Goal: Information Seeking & Learning: Learn about a topic

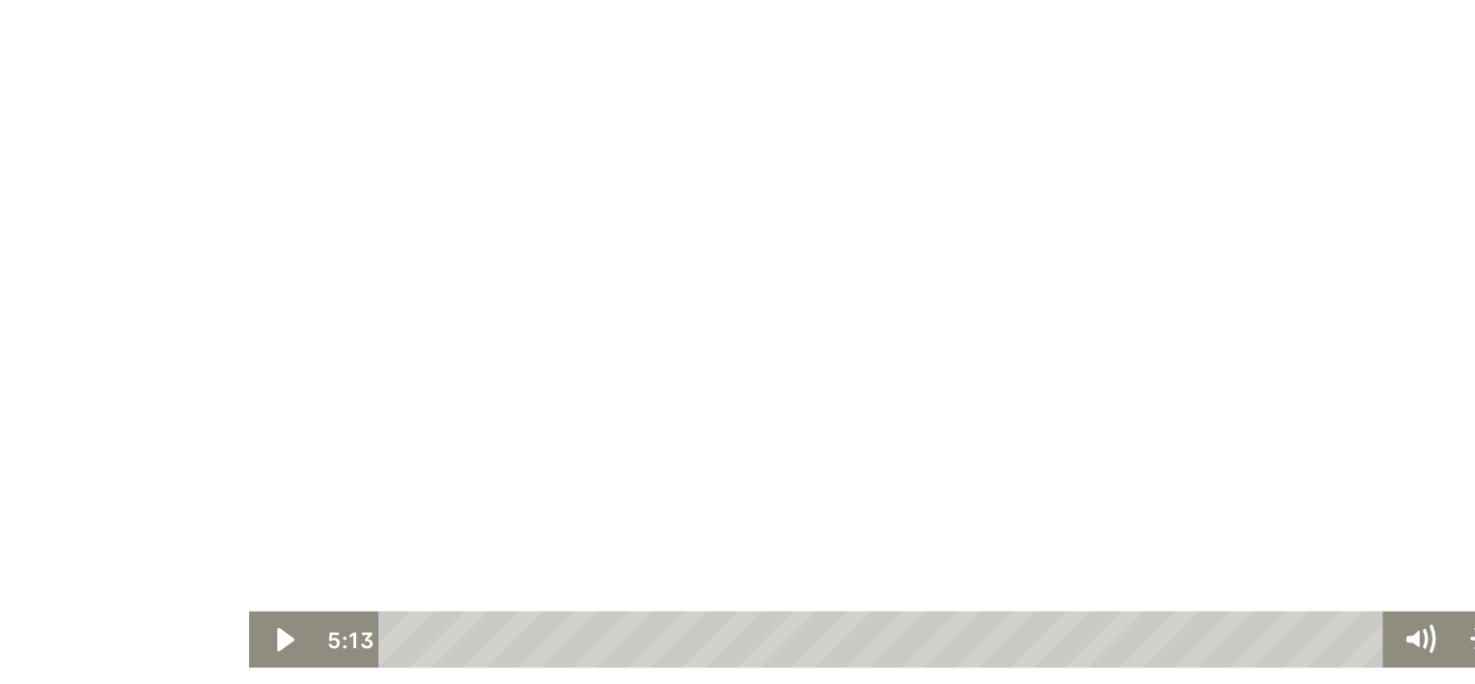
click at [329, 150] on div at bounding box center [533, 137] width 778 height 435
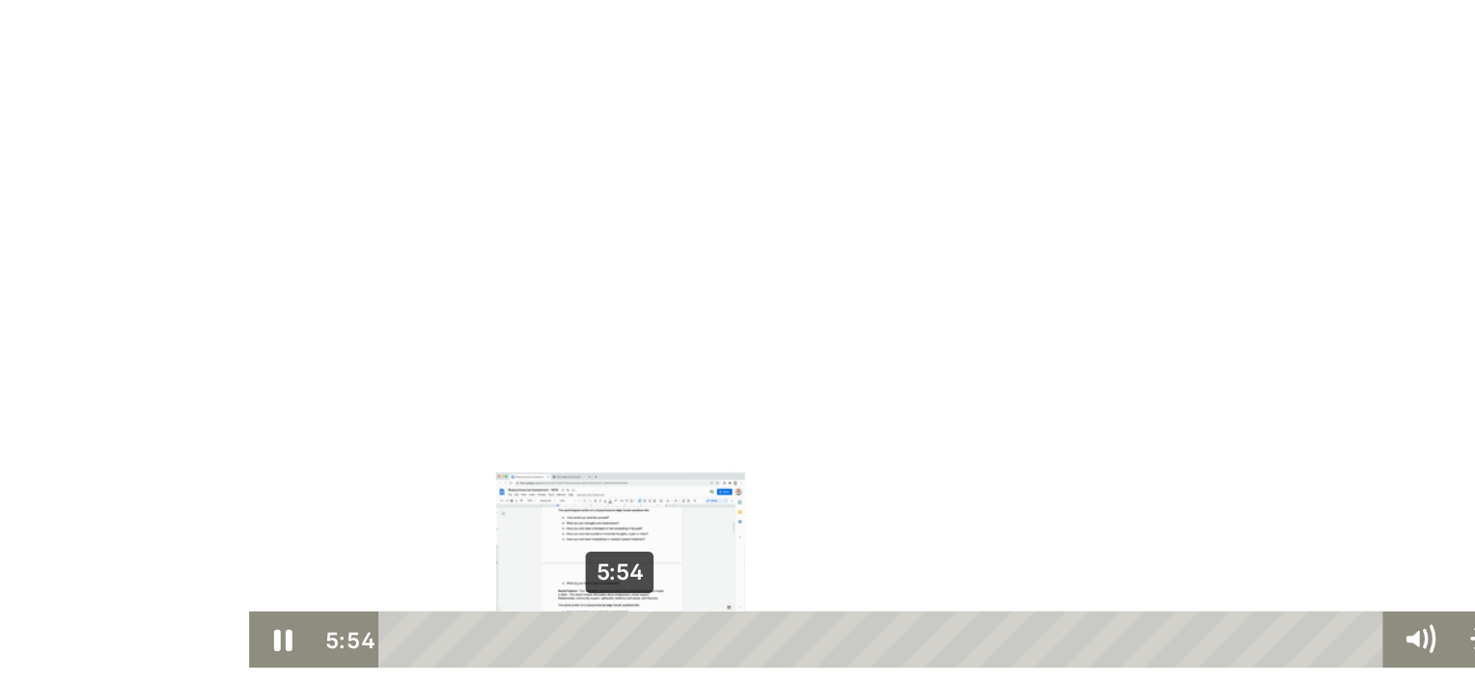
click at [353, 339] on div "5:54" at bounding box center [515, 338] width 563 height 33
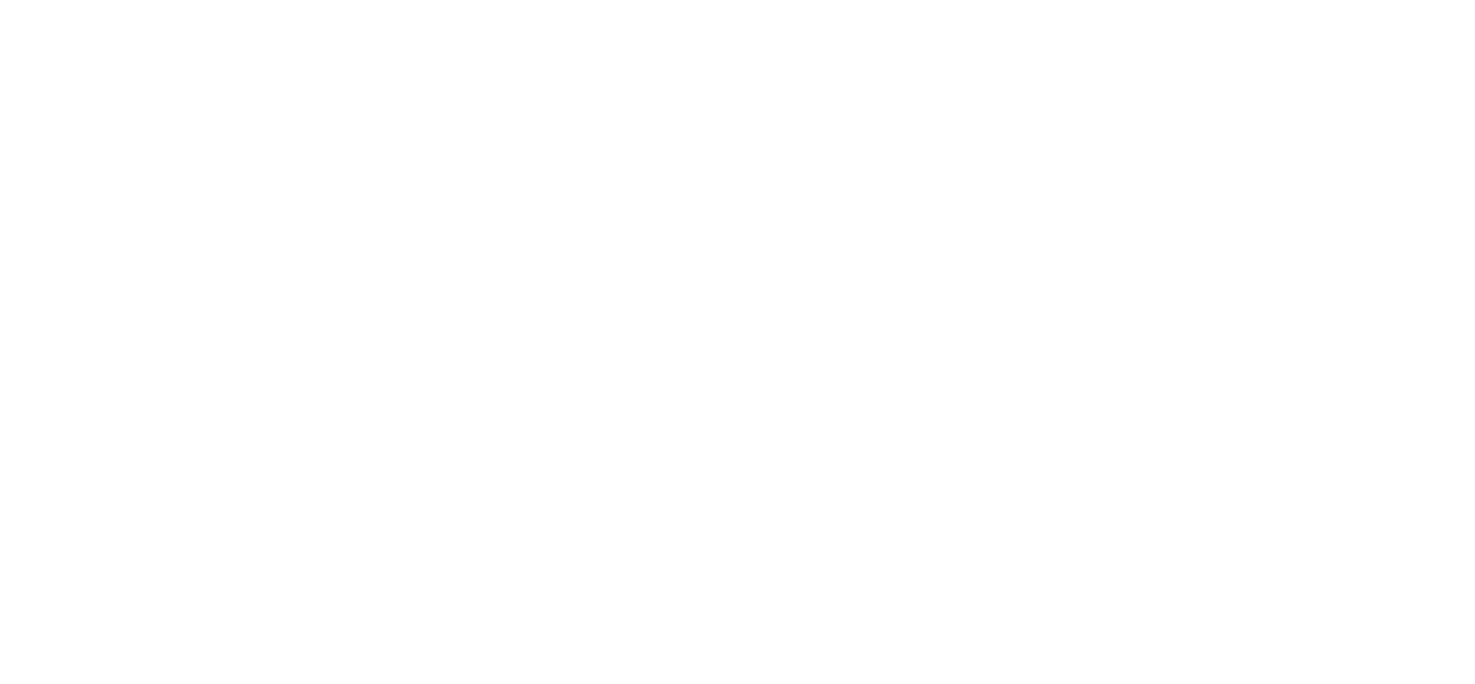
click at [273, 258] on div at bounding box center [533, 137] width 778 height 435
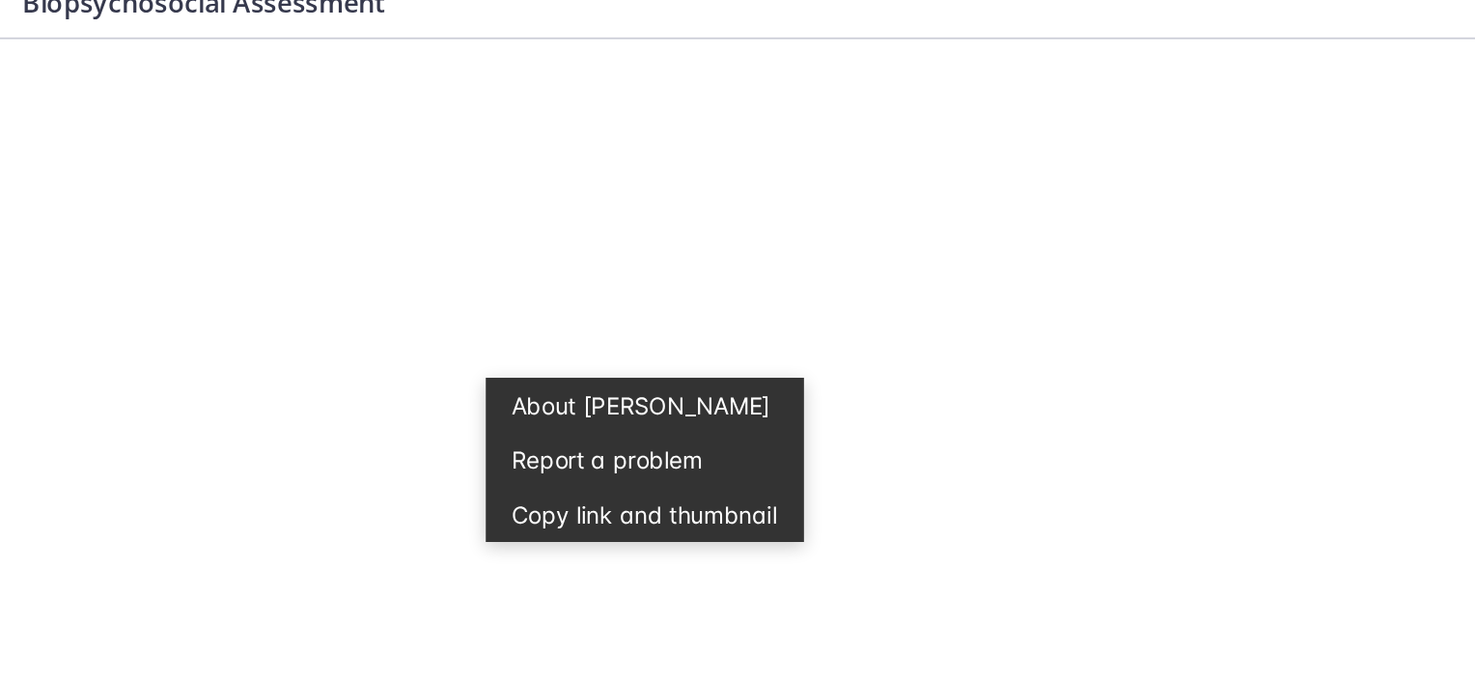
scroll to position [73, 0]
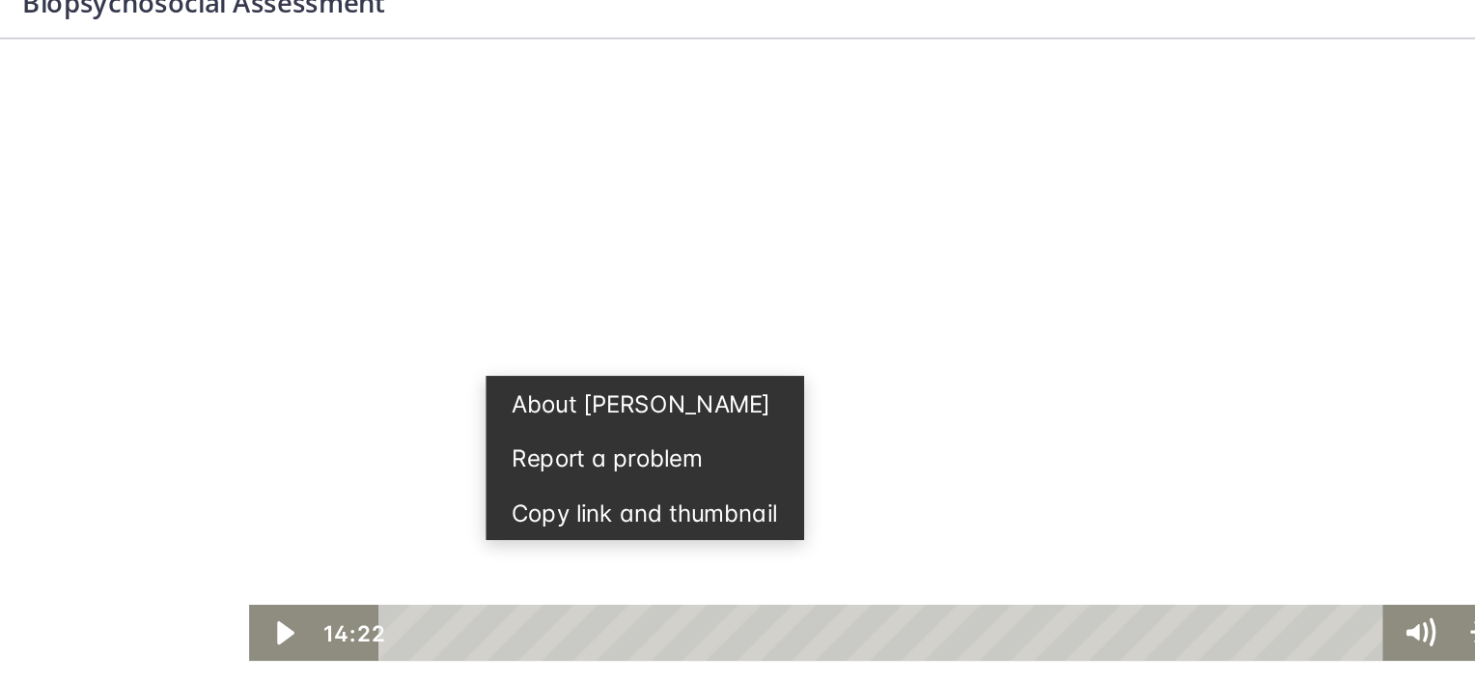
click at [323, 160] on div at bounding box center [533, 131] width 778 height 435
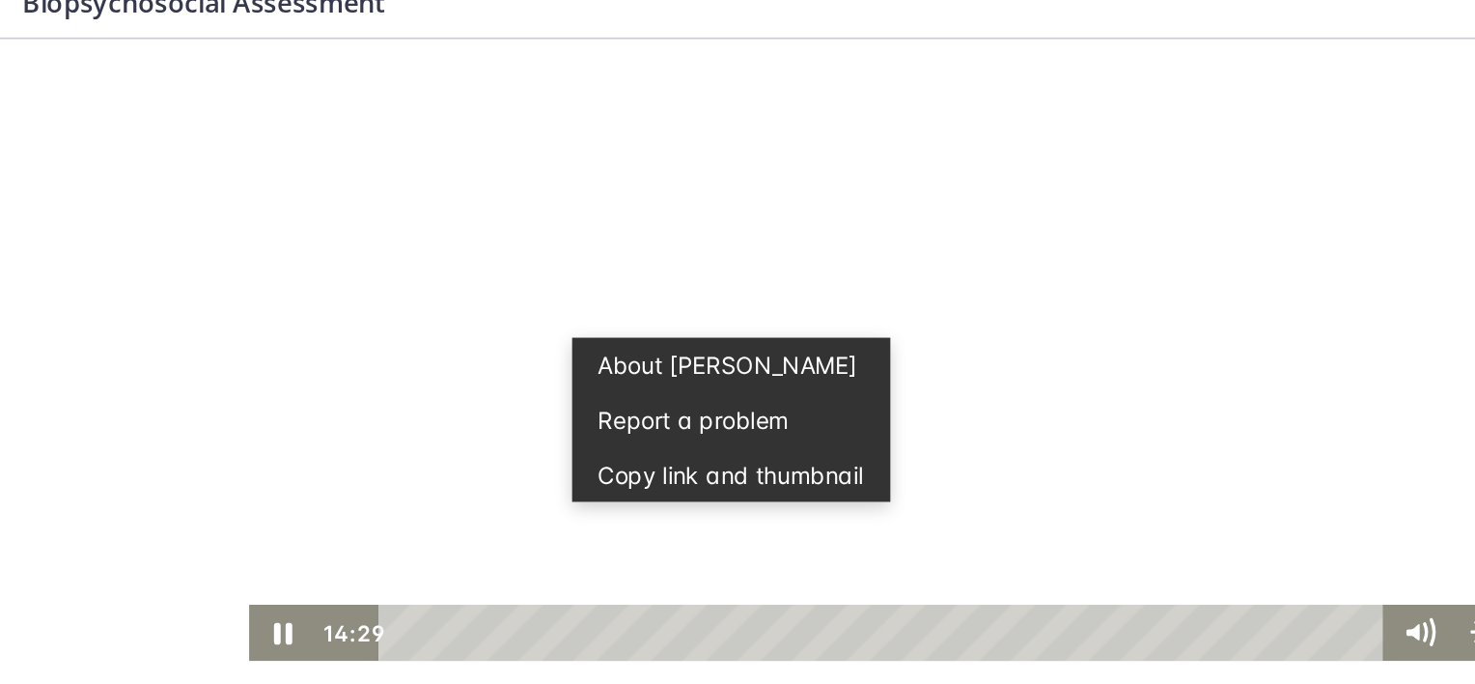
click at [271, 130] on div at bounding box center [533, 131] width 778 height 435
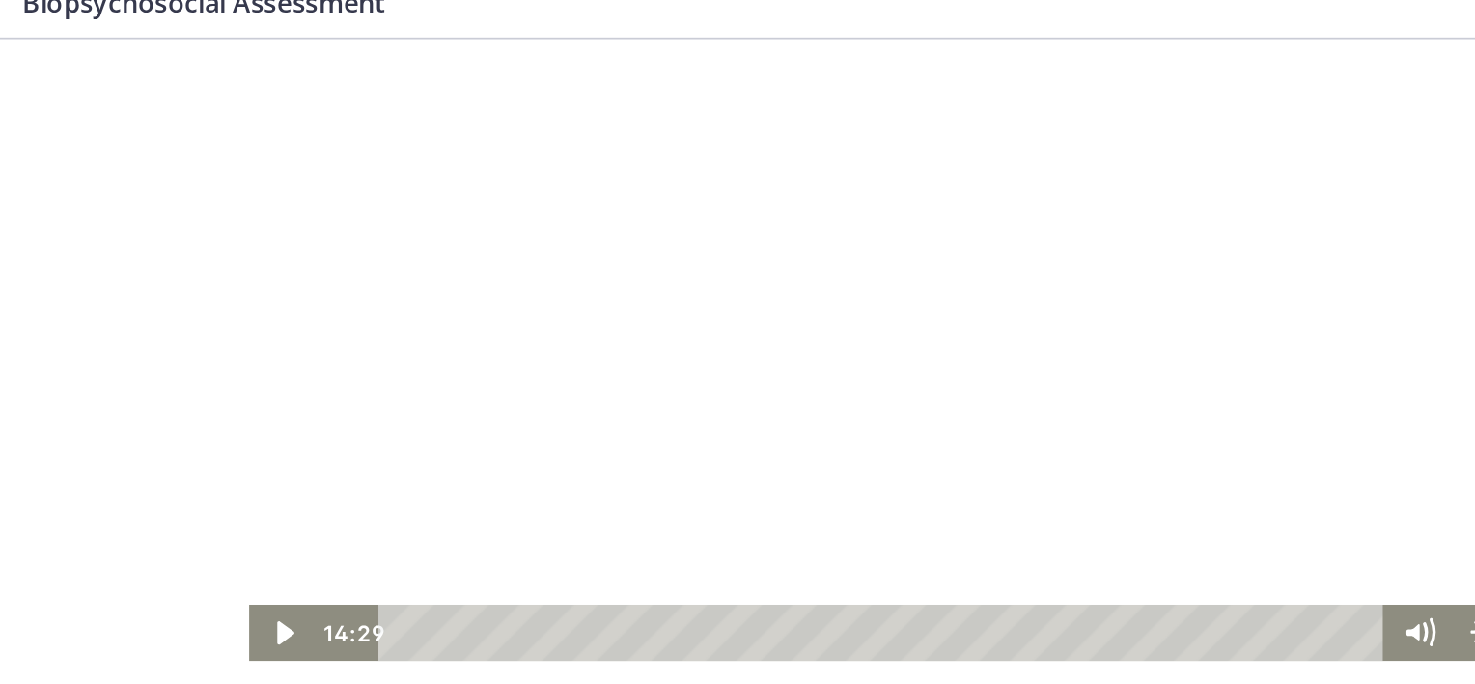
click at [271, 130] on div at bounding box center [533, 131] width 778 height 435
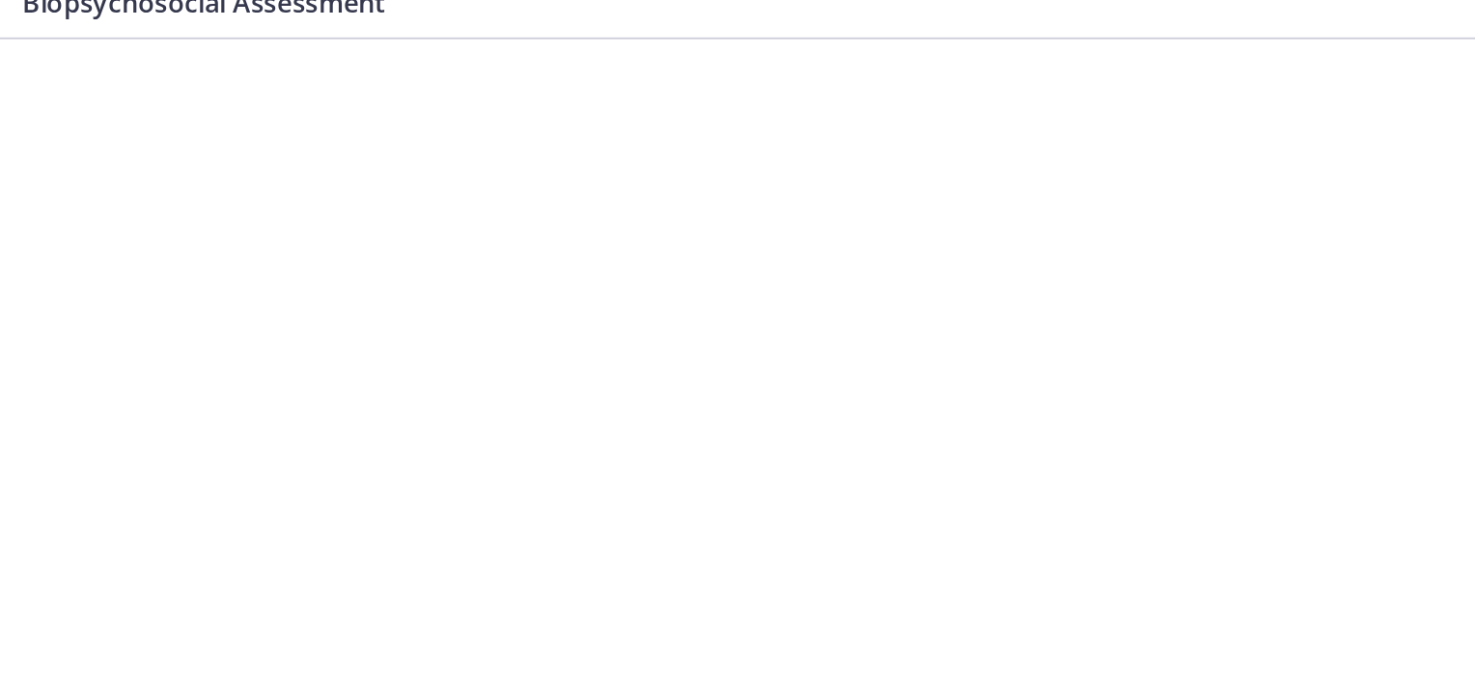
click at [271, 130] on div at bounding box center [533, 131] width 778 height 435
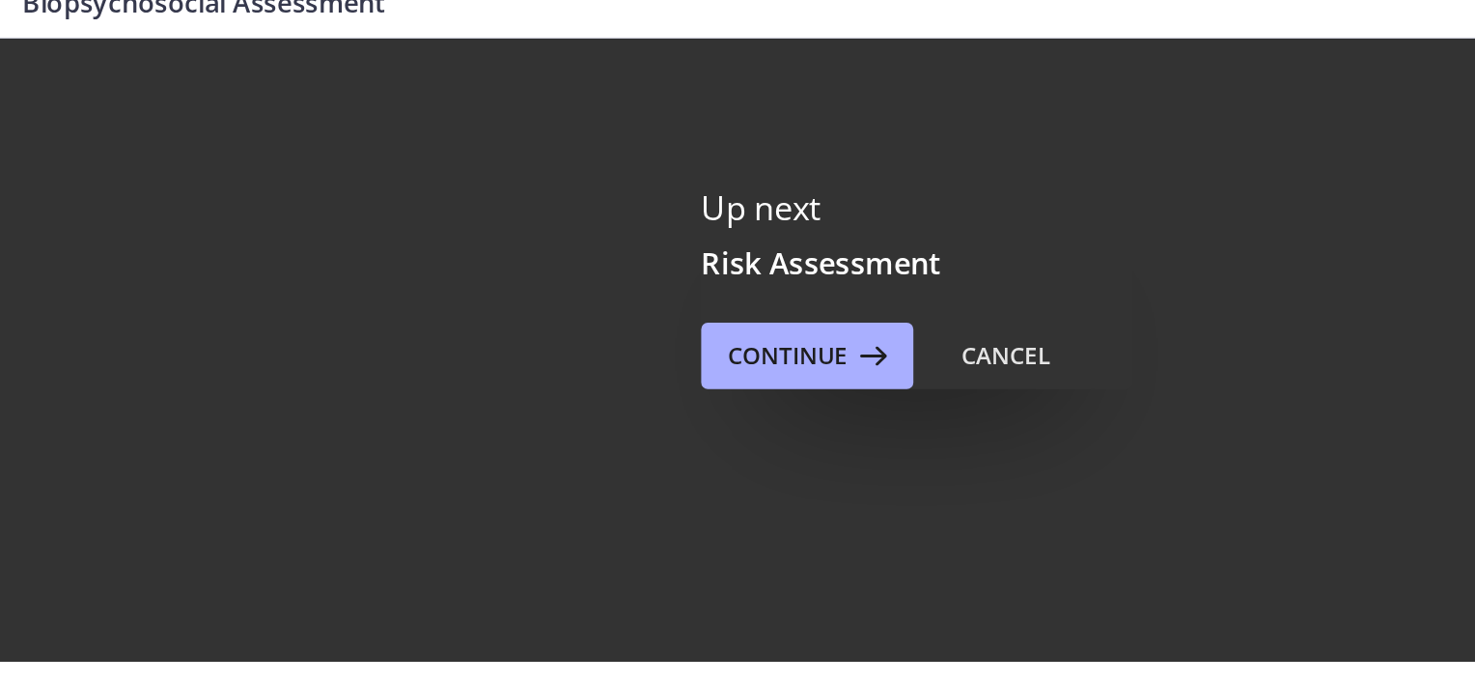
scroll to position [109, 0]
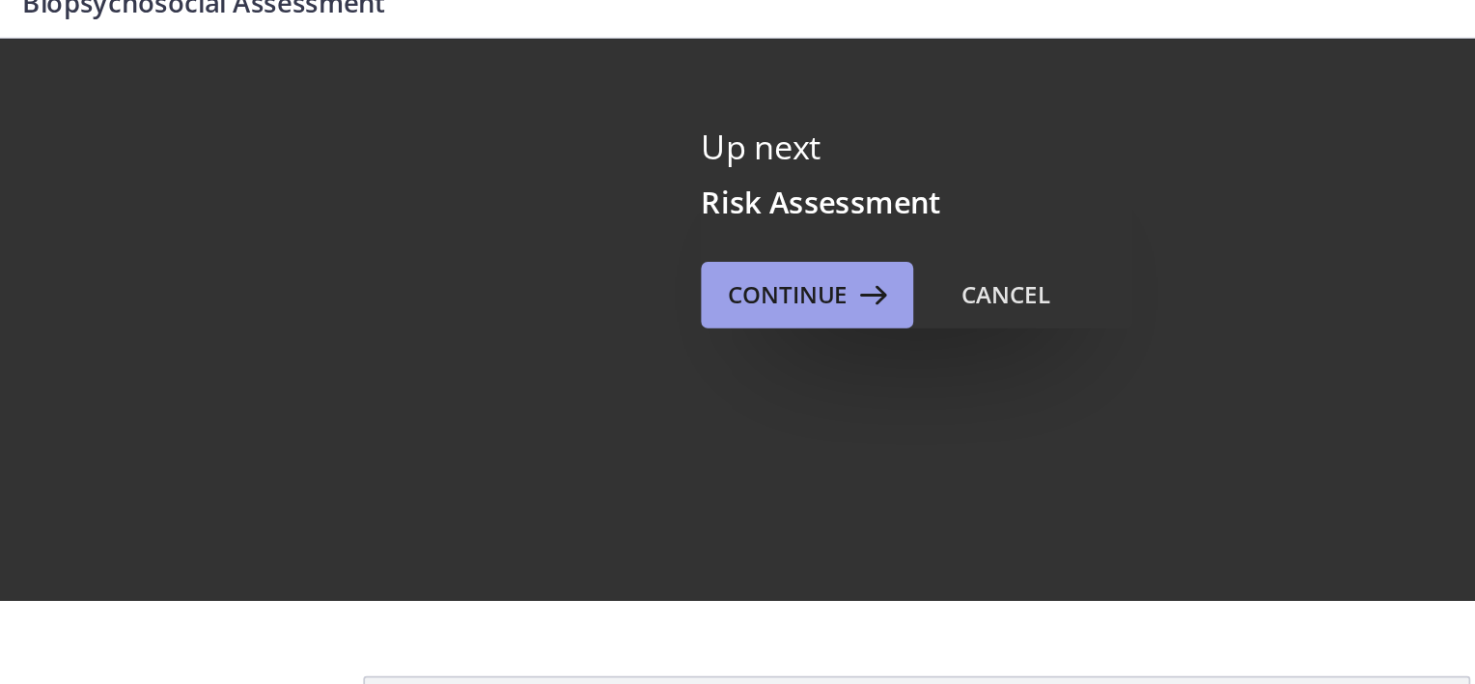
click at [834, 203] on span "Continue" at bounding box center [848, 204] width 70 height 23
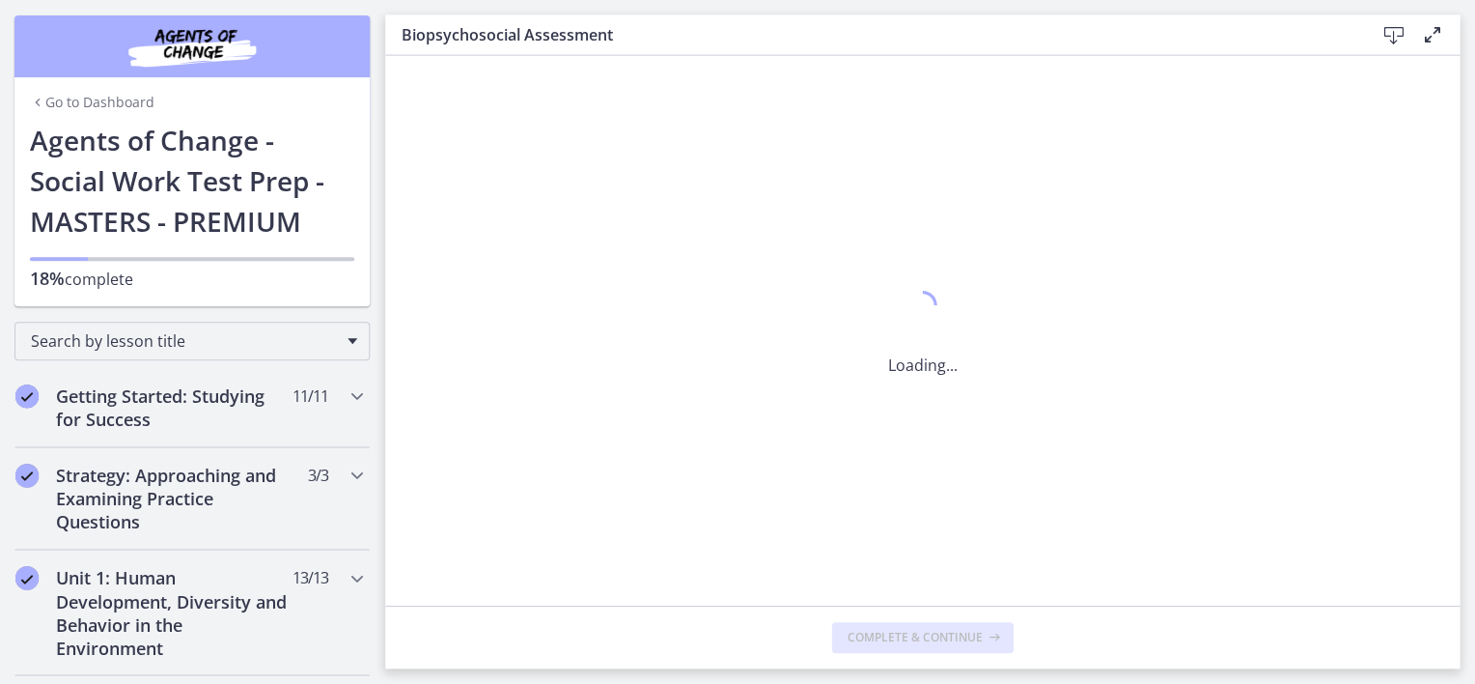
scroll to position [0, 0]
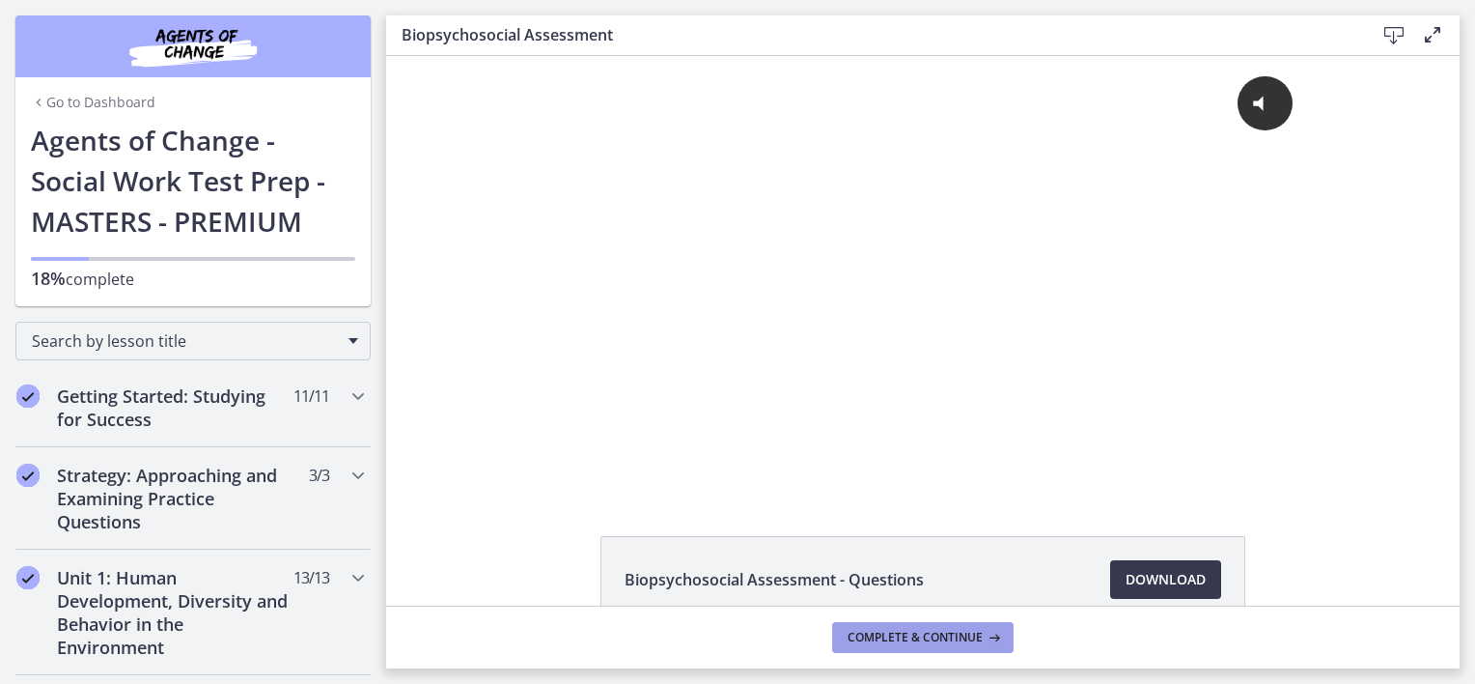
click at [948, 636] on span "Complete & continue" at bounding box center [915, 637] width 135 height 15
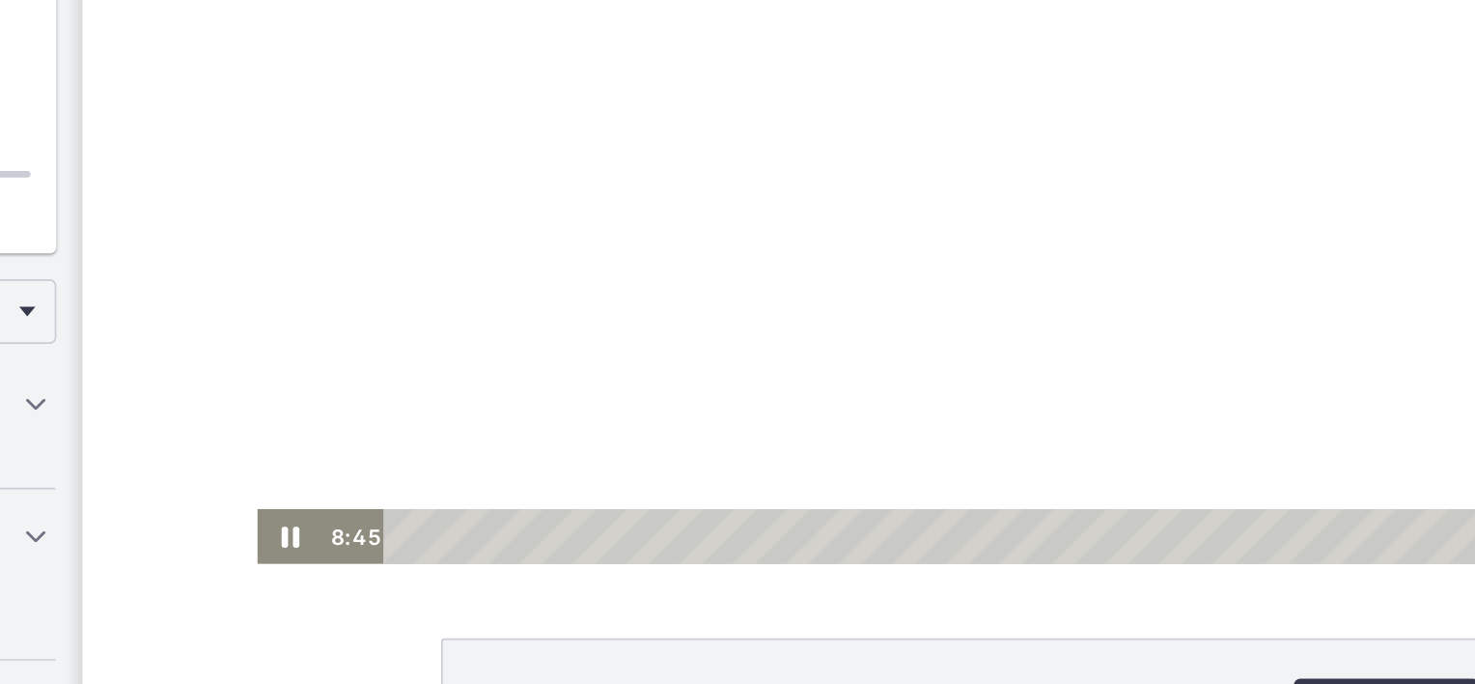
click at [524, 129] on div at bounding box center [618, 53] width 865 height 435
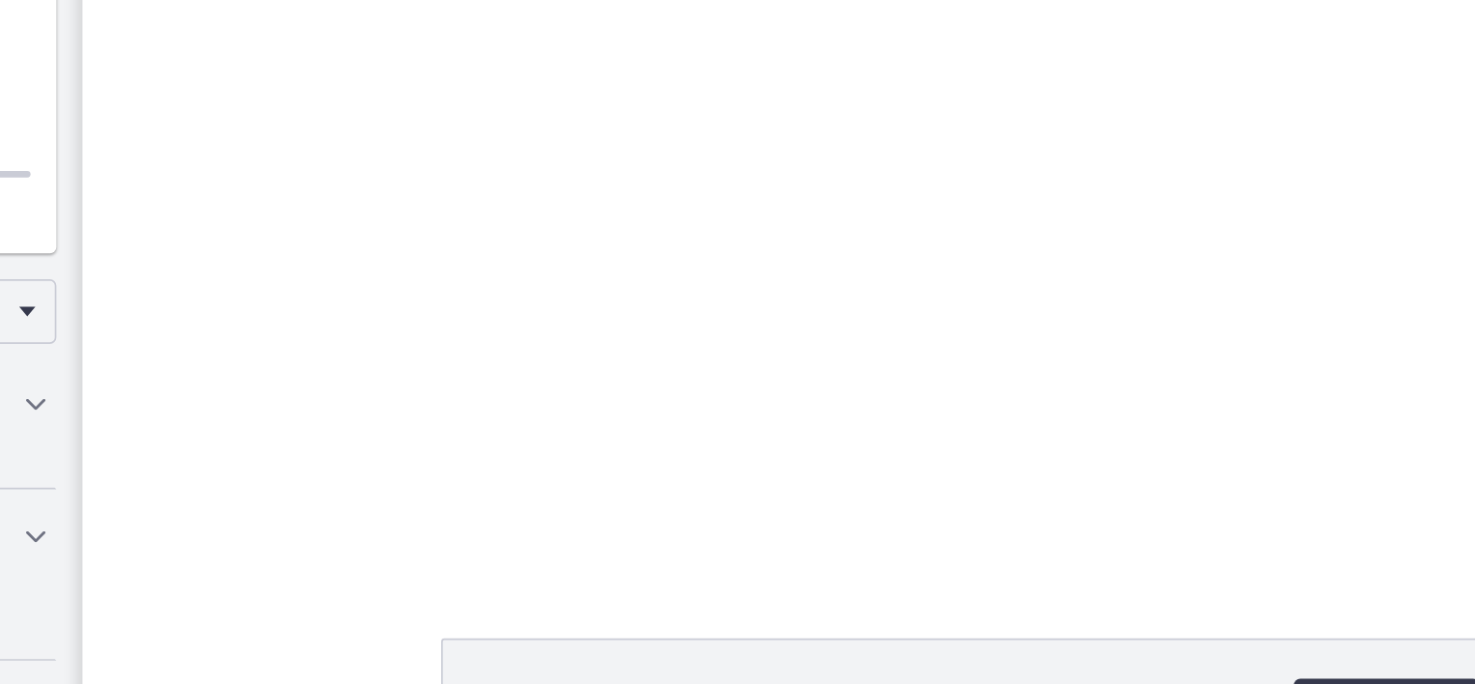
click at [524, 129] on div at bounding box center [618, 53] width 865 height 435
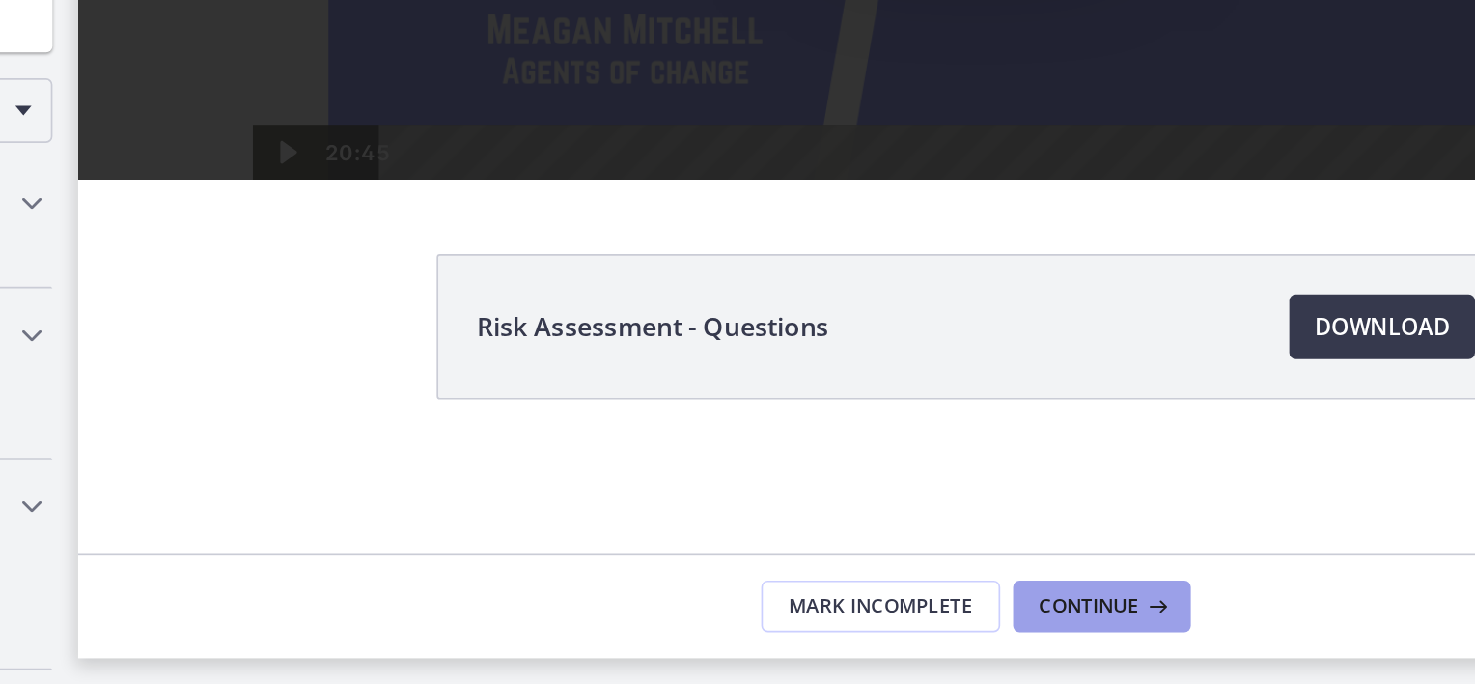
click at [977, 633] on span "Continue" at bounding box center [991, 637] width 60 height 15
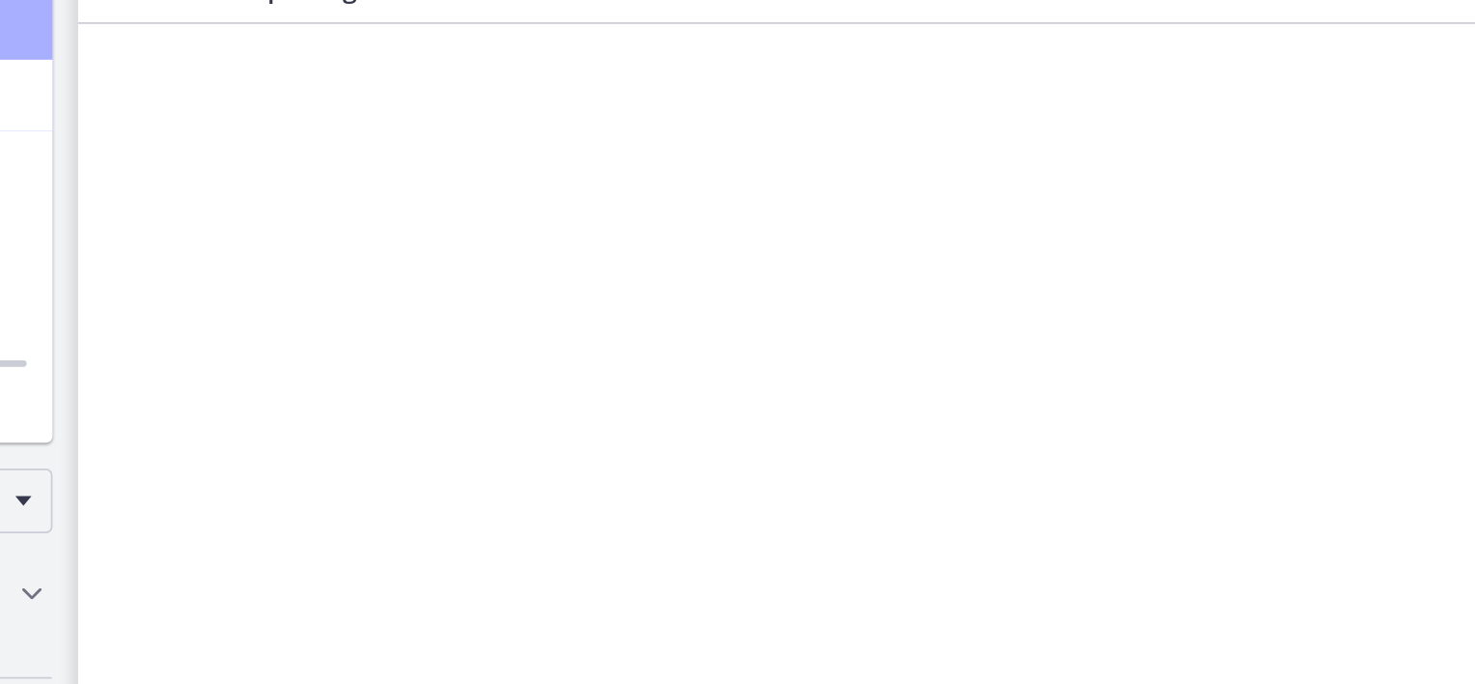
click at [439, 285] on div at bounding box center [614, 240] width 865 height 435
